Goal: Use online tool/utility: Utilize a website feature to perform a specific function

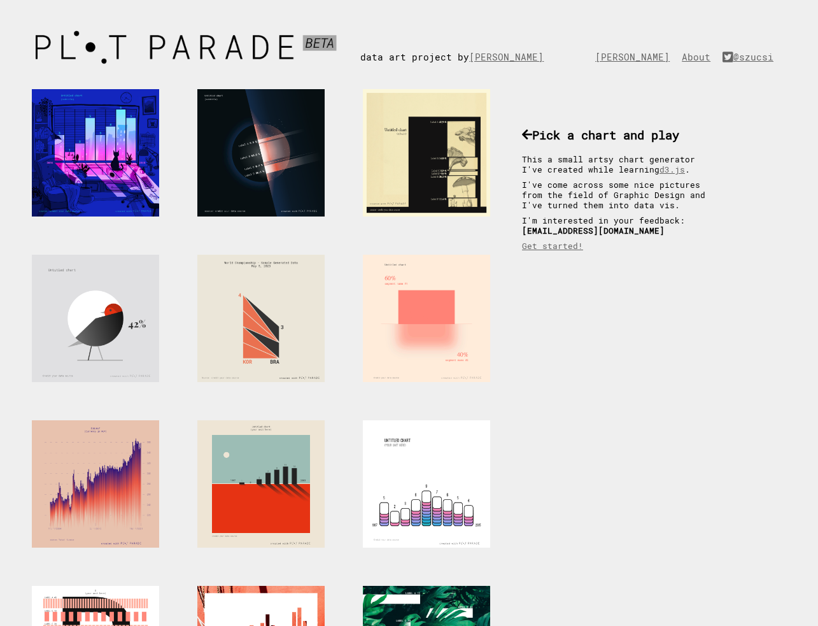
click at [423, 291] on div at bounding box center [426, 318] width 127 height 127
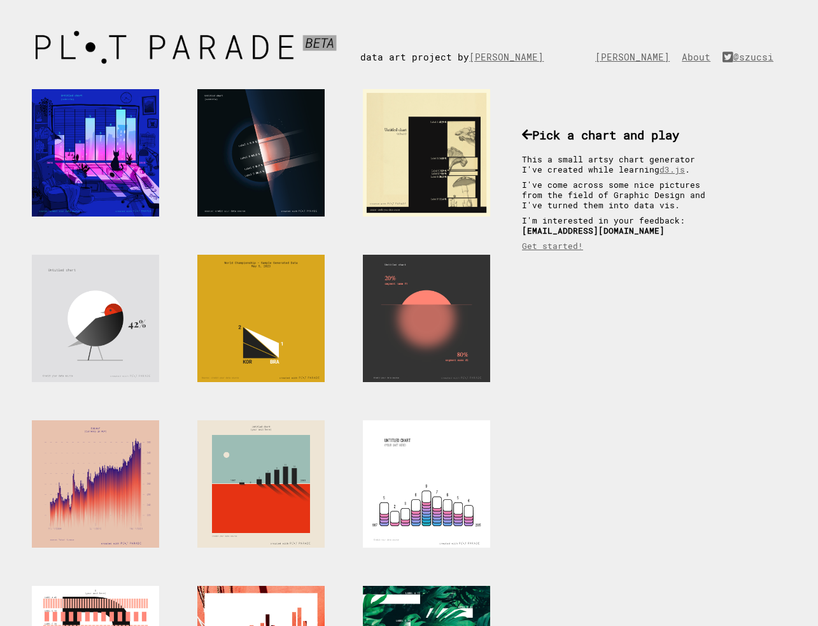
click at [274, 317] on div at bounding box center [260, 318] width 127 height 127
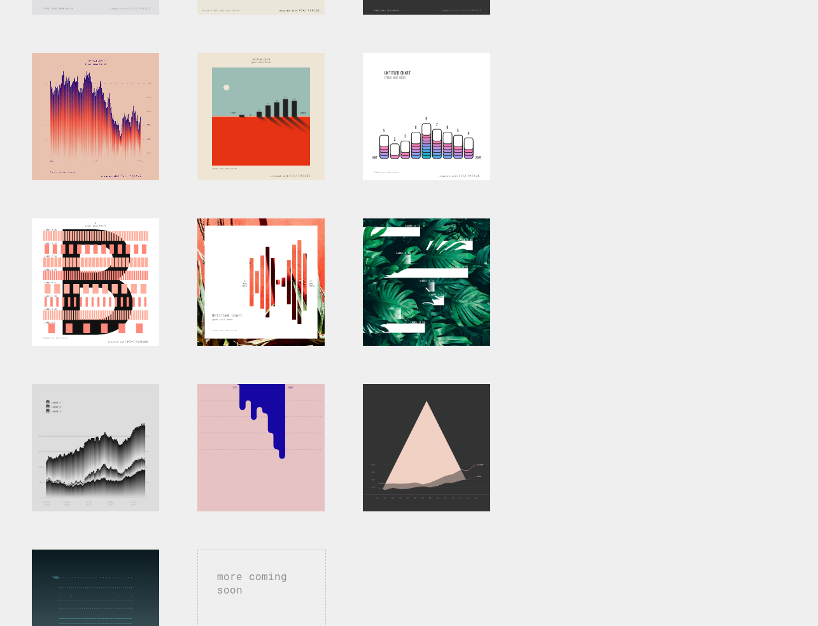
scroll to position [435, 0]
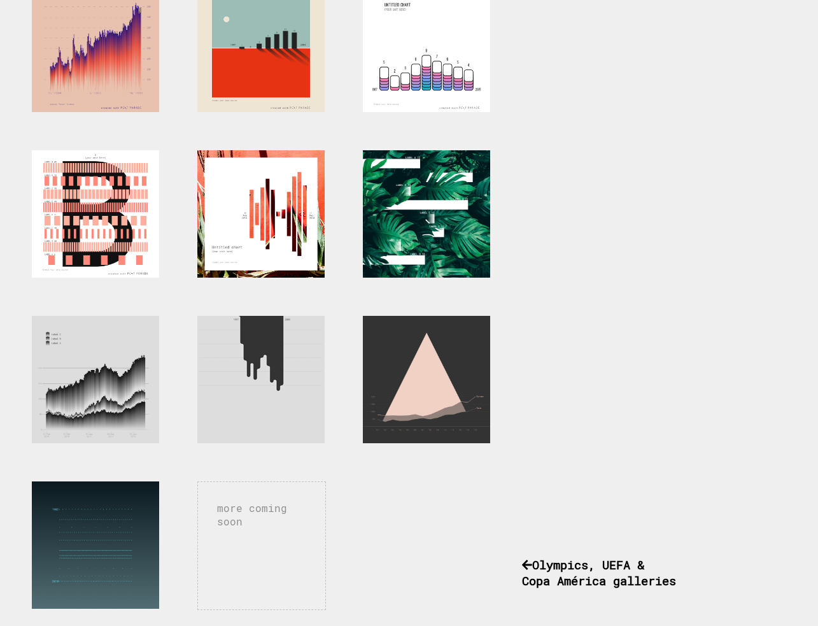
click at [229, 366] on div at bounding box center [260, 379] width 127 height 127
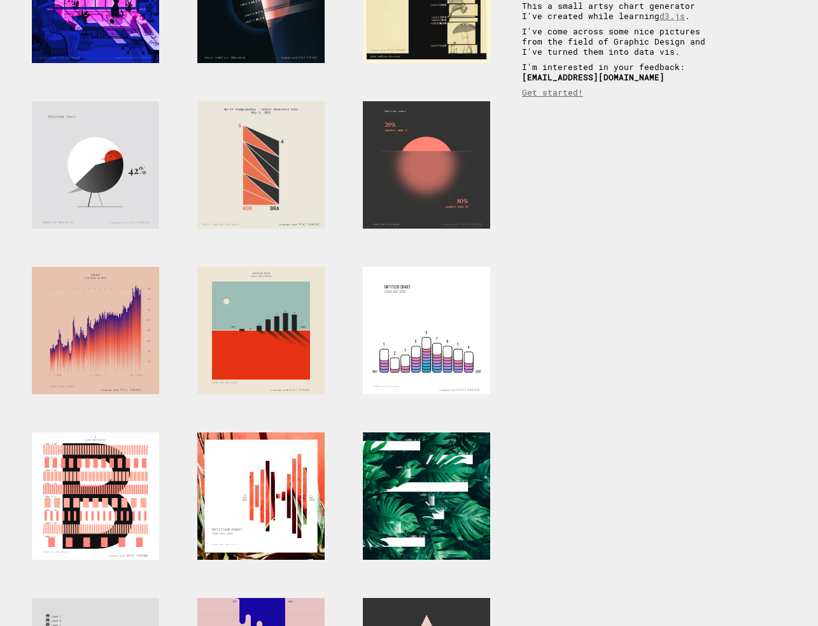
scroll to position [25, 0]
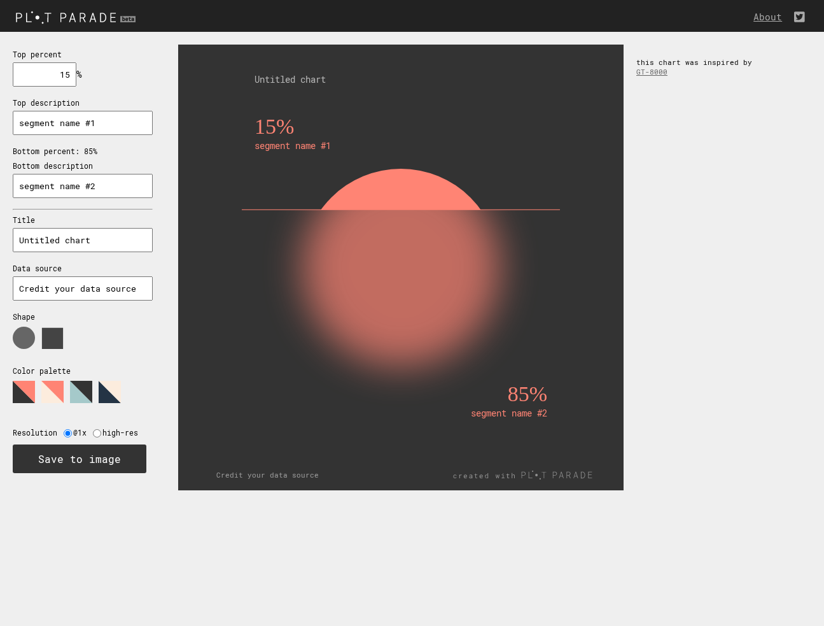
click at [45, 328] on use at bounding box center [52, 338] width 21 height 21
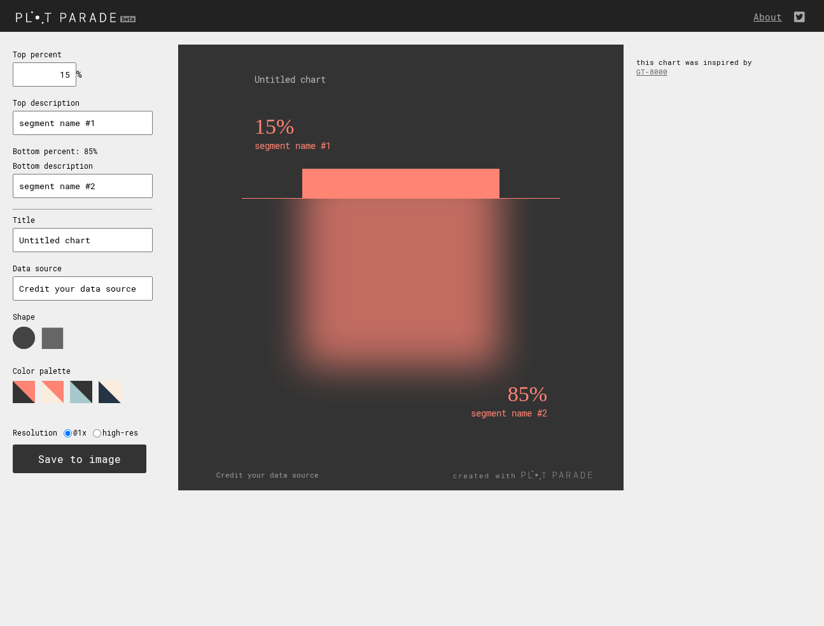
click at [24, 327] on use at bounding box center [24, 337] width 22 height 22
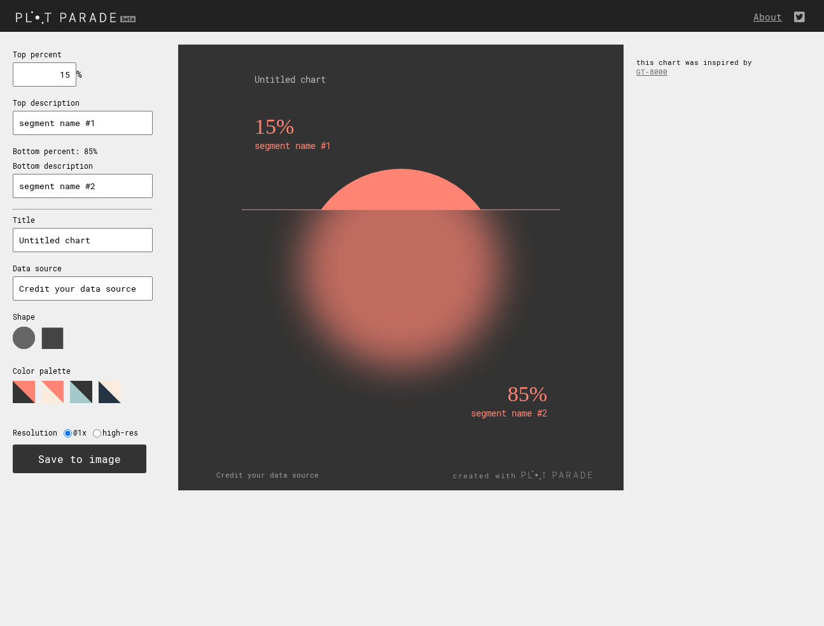
click at [57, 330] on use at bounding box center [52, 338] width 21 height 21
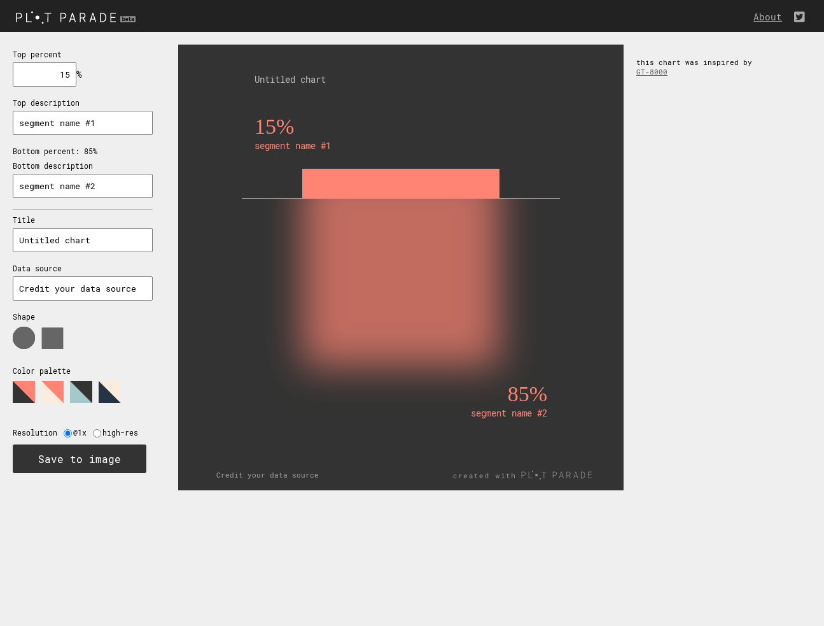
click at [65, 381] on icon at bounding box center [76, 397] width 127 height 32
click at [98, 381] on icon at bounding box center [76, 397] width 127 height 32
click at [107, 381] on polygon at bounding box center [110, 392] width 22 height 22
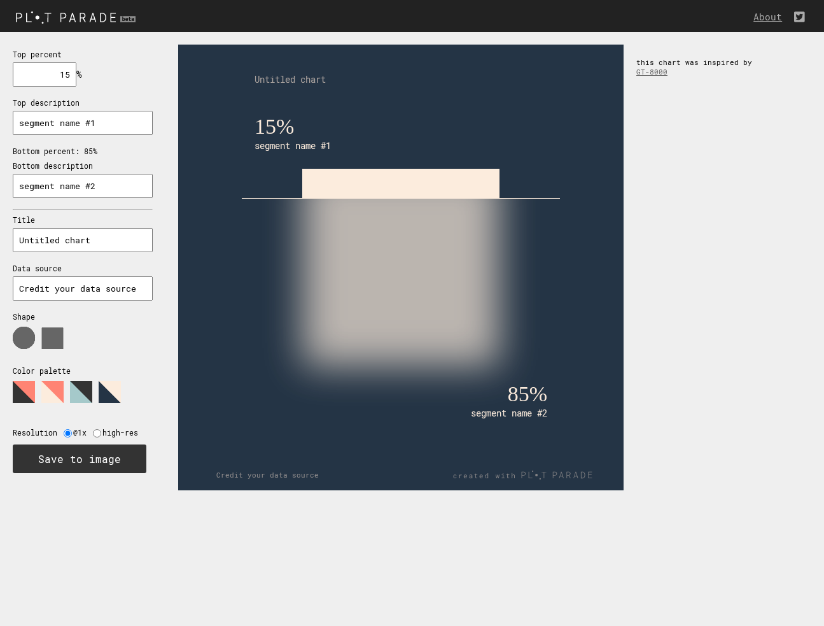
click at [249, 341] on rect at bounding box center [400, 267] width 369 height 369
click at [88, 381] on polygon at bounding box center [81, 392] width 22 height 22
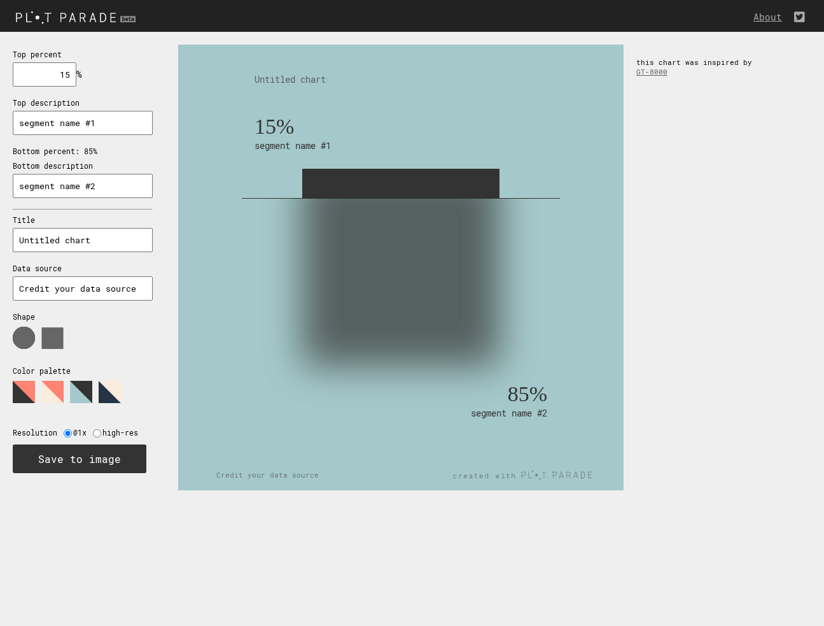
click at [110, 381] on polygon at bounding box center [110, 392] width 22 height 22
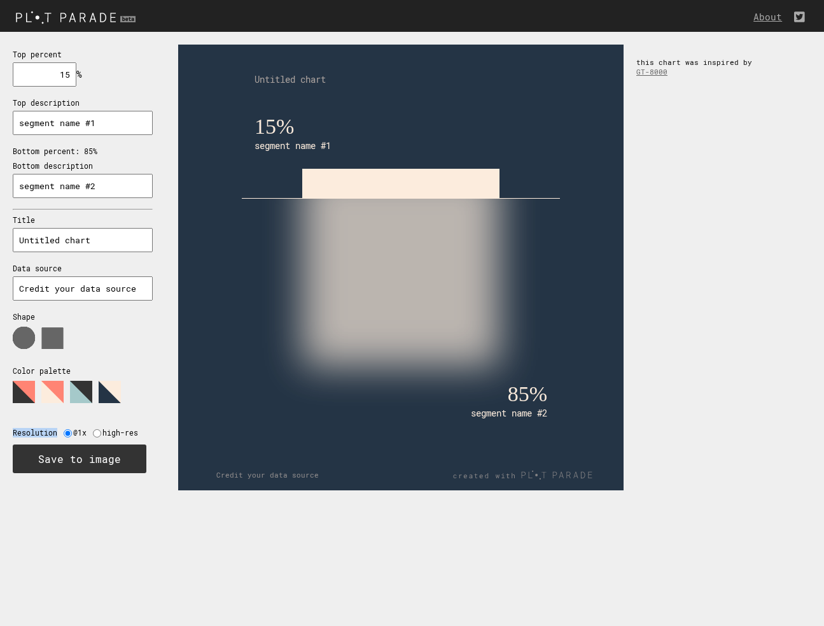
click at [110, 381] on polygon at bounding box center [110, 392] width 22 height 22
click at [64, 381] on icon at bounding box center [76, 397] width 127 height 32
click at [53, 381] on polygon at bounding box center [52, 392] width 22 height 22
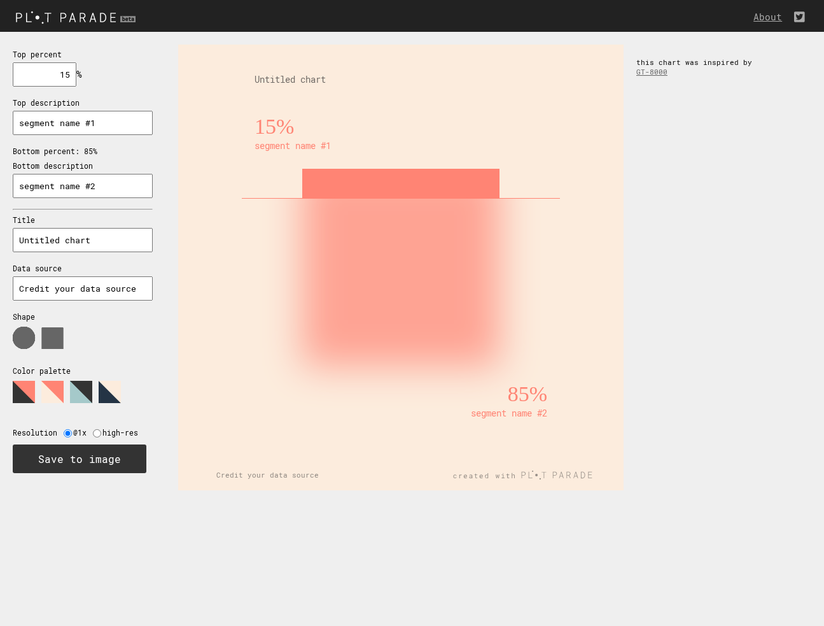
click at [22, 381] on polygon at bounding box center [24, 392] width 22 height 22
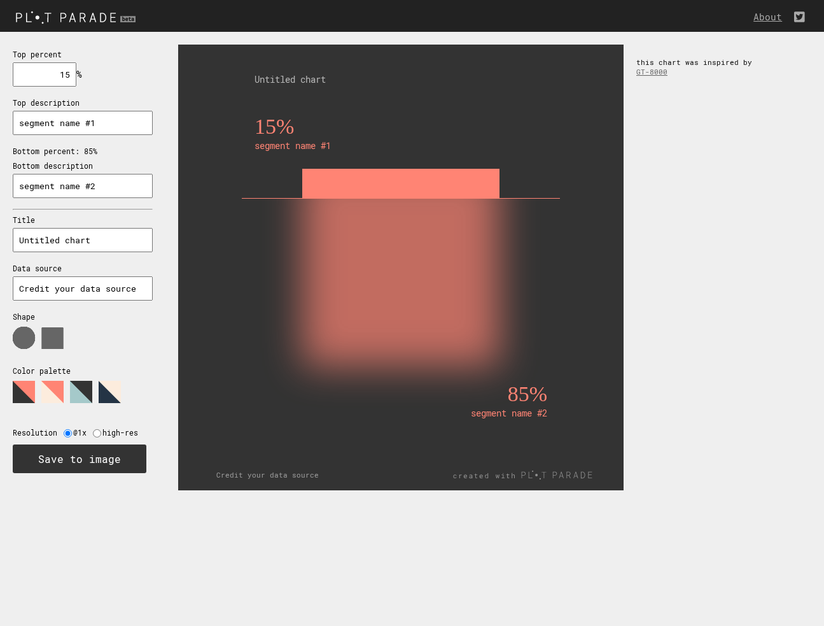
click at [109, 388] on polygon at bounding box center [110, 392] width 22 height 22
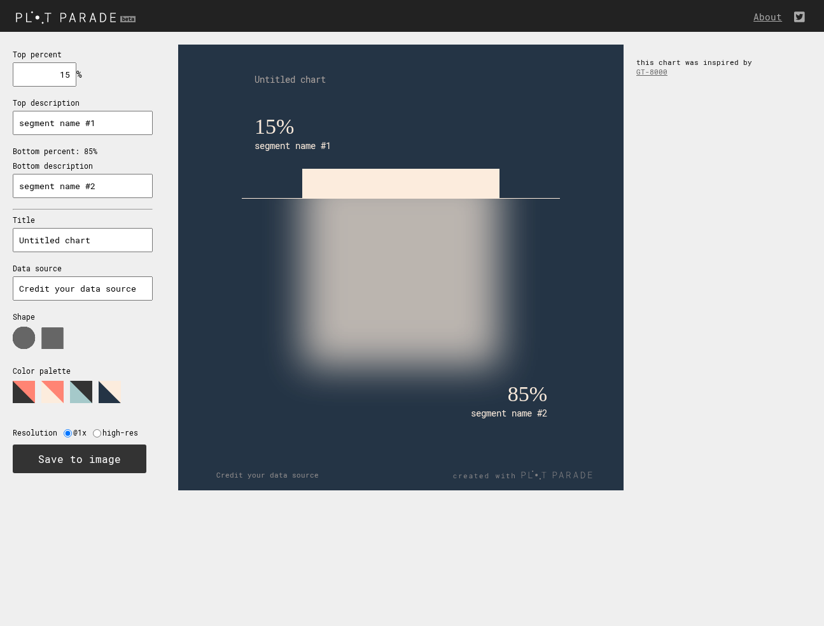
click at [80, 197] on div "Top percent 15 % needs to be between 0% and 100% Top description segment name #…" at bounding box center [82, 260] width 165 height 457
click at [79, 180] on input "segment name #2" at bounding box center [83, 186] width 140 height 24
click at [78, 140] on div "Top percent 15 % needs to be between 0% and 100% Top description segment name #…" at bounding box center [82, 260] width 165 height 457
click at [84, 146] on p "Bottom percent: 85%" at bounding box center [83, 151] width 140 height 10
click at [80, 122] on input "segment name #1" at bounding box center [83, 123] width 140 height 24
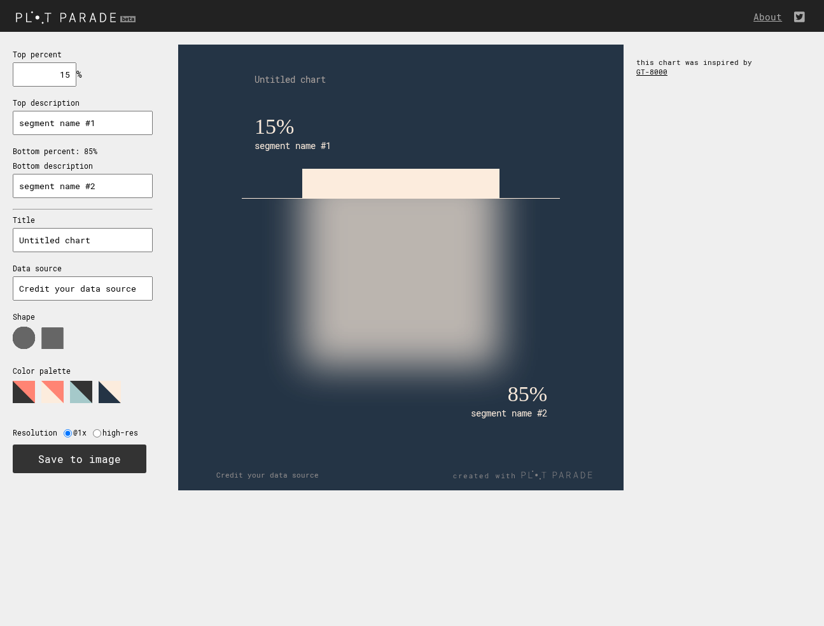
click at [649, 69] on link "GT-8000" at bounding box center [651, 72] width 31 height 10
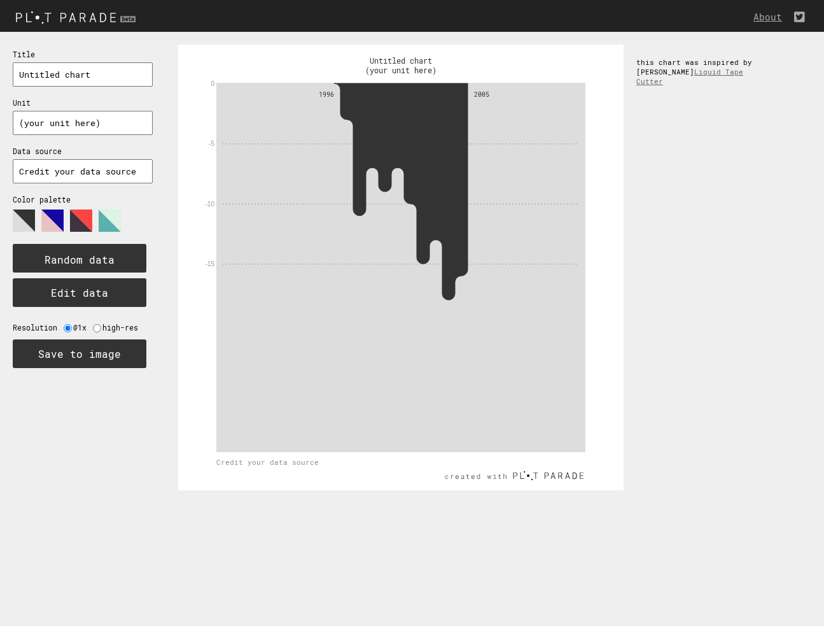
click at [117, 215] on polygon at bounding box center [110, 220] width 22 height 22
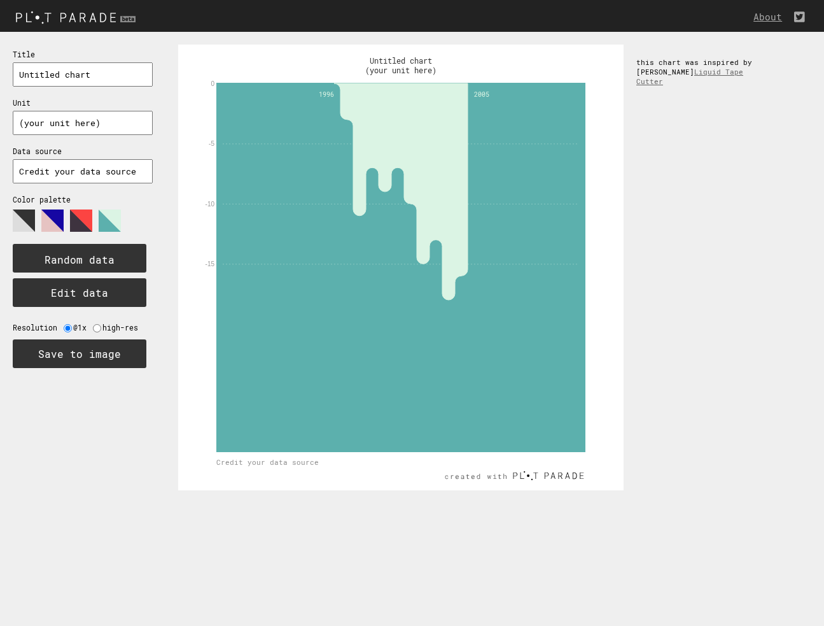
click at [86, 214] on polygon at bounding box center [81, 220] width 22 height 22
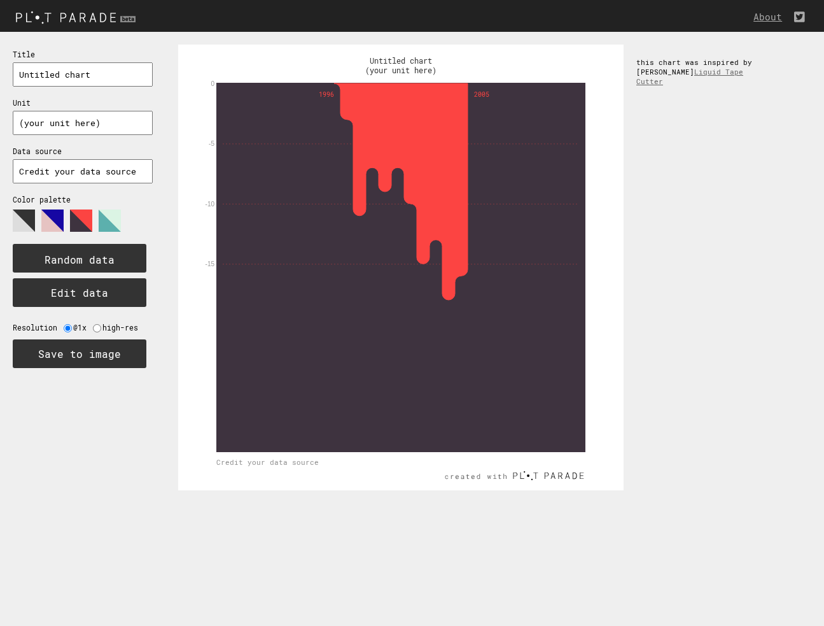
click at [64, 214] on polygon at bounding box center [52, 220] width 22 height 22
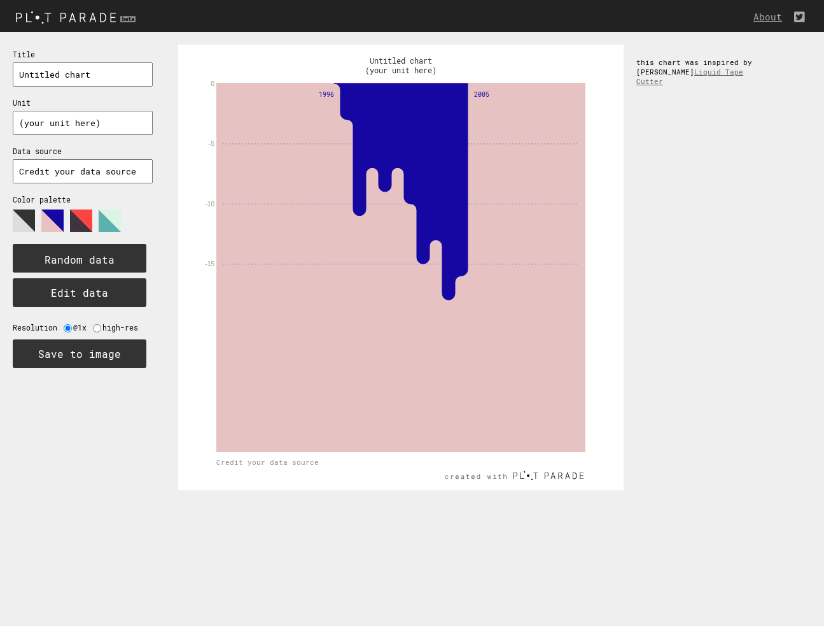
click at [27, 220] on polygon at bounding box center [24, 220] width 22 height 22
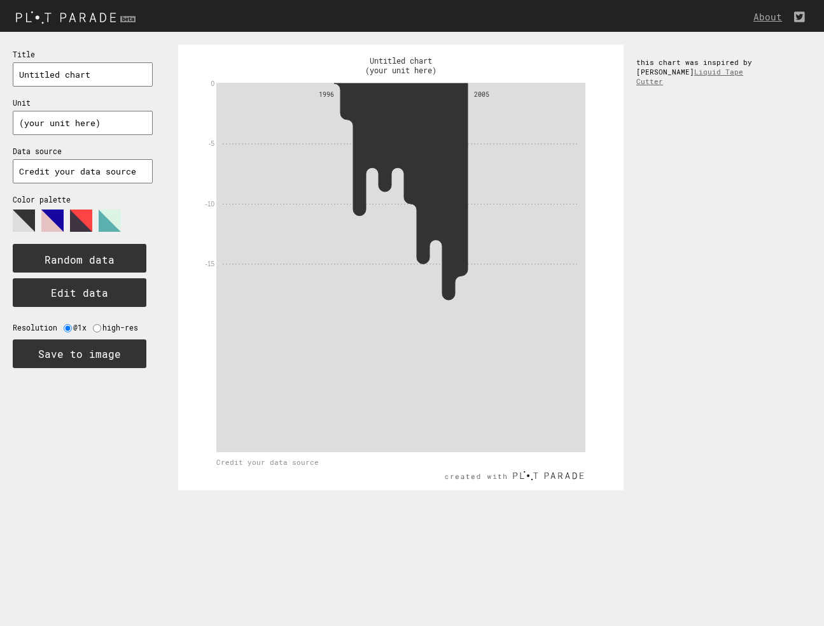
click at [59, 214] on polygon at bounding box center [52, 220] width 22 height 22
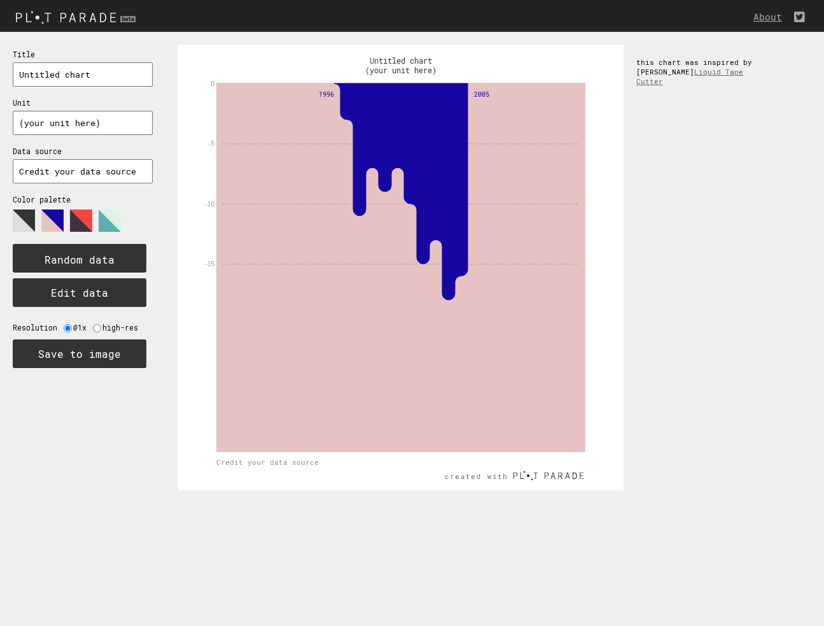
click at [80, 211] on polygon at bounding box center [81, 220] width 22 height 22
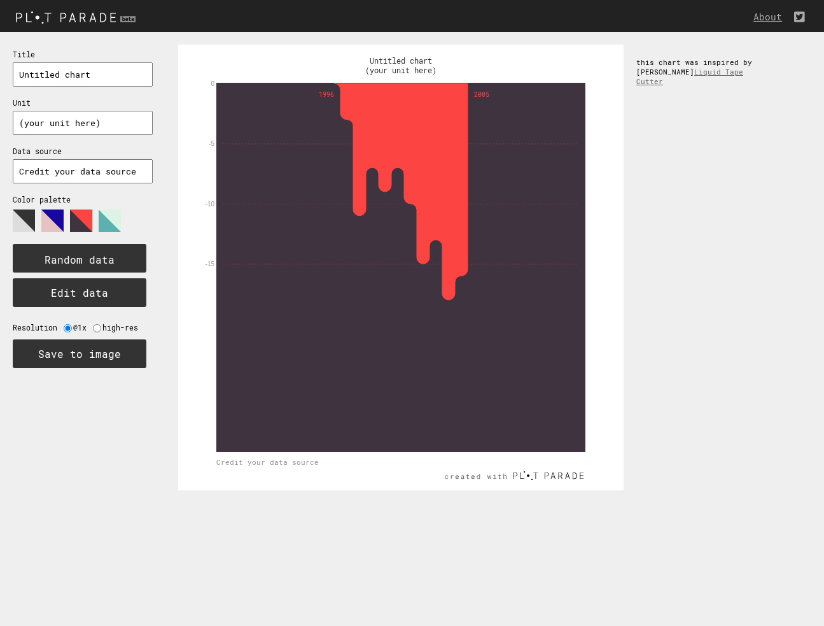
click at [101, 213] on polygon at bounding box center [110, 220] width 22 height 22
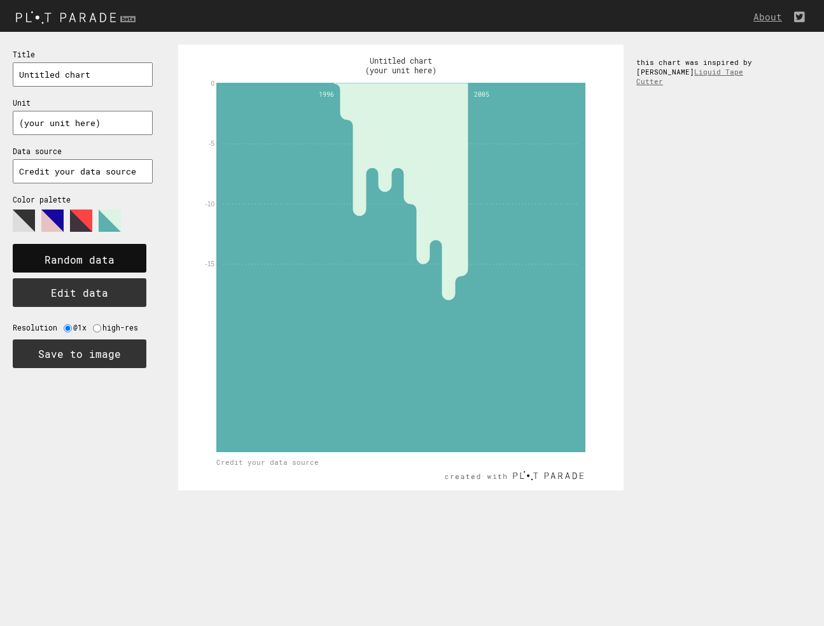
click at [107, 253] on text "Random data" at bounding box center [80, 259] width 70 height 13
click at [106, 255] on text "Random data" at bounding box center [80, 259] width 70 height 13
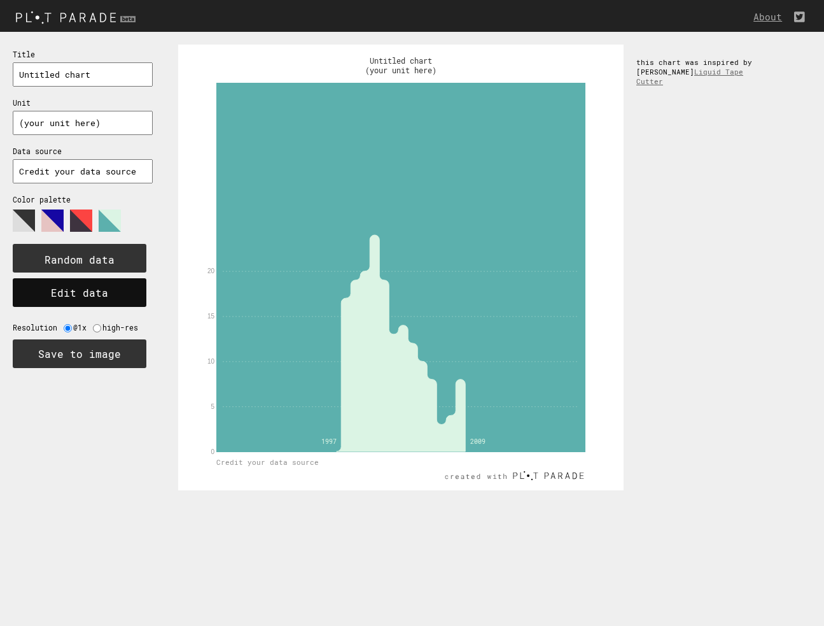
click at [95, 290] on button "Edit data" at bounding box center [80, 292] width 134 height 29
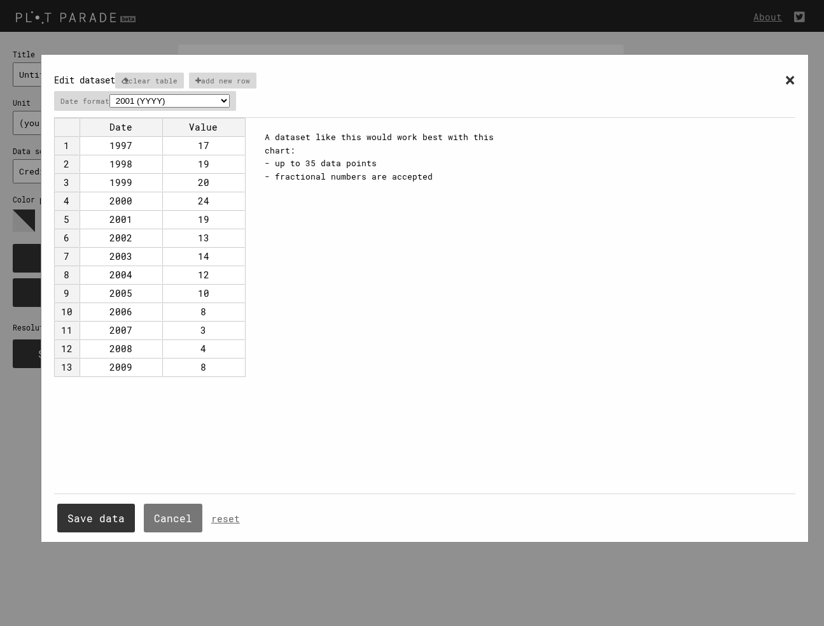
click at [787, 76] on span "×" at bounding box center [790, 79] width 11 height 24
